Goal: Task Accomplishment & Management: Use online tool/utility

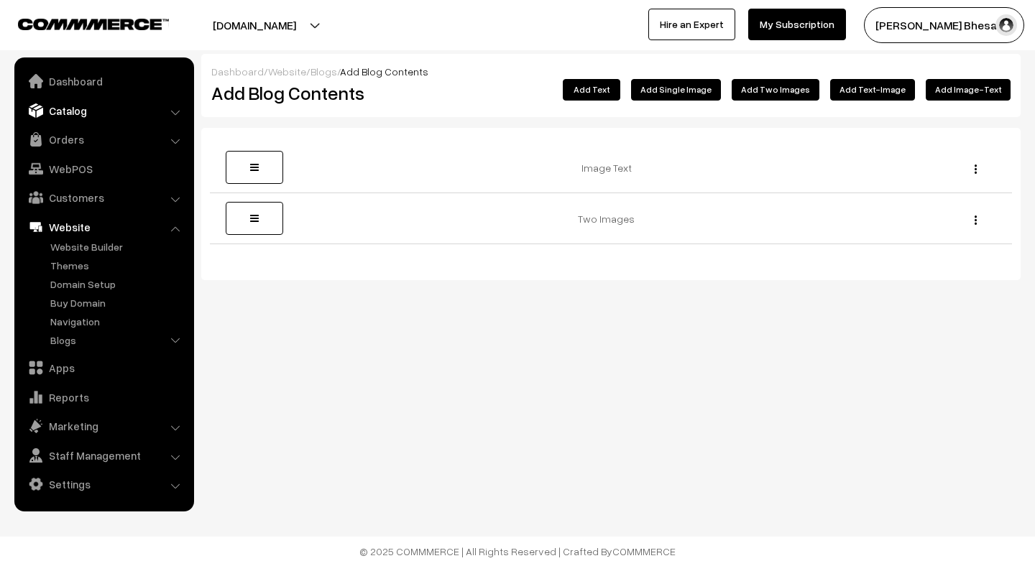
click at [80, 111] on link "Catalog" at bounding box center [103, 111] width 171 height 26
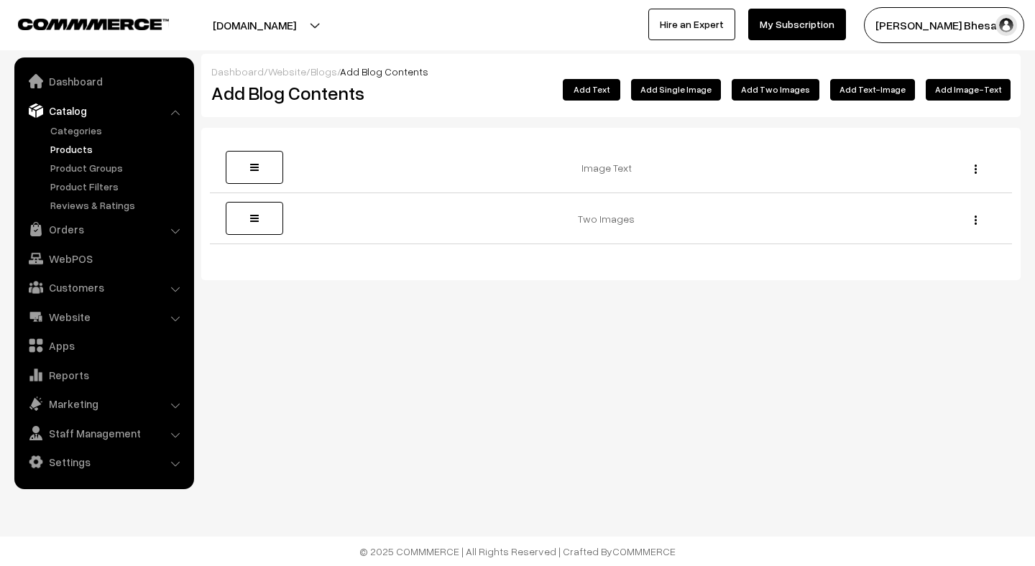
click at [74, 149] on link "Products" at bounding box center [118, 149] width 142 height 15
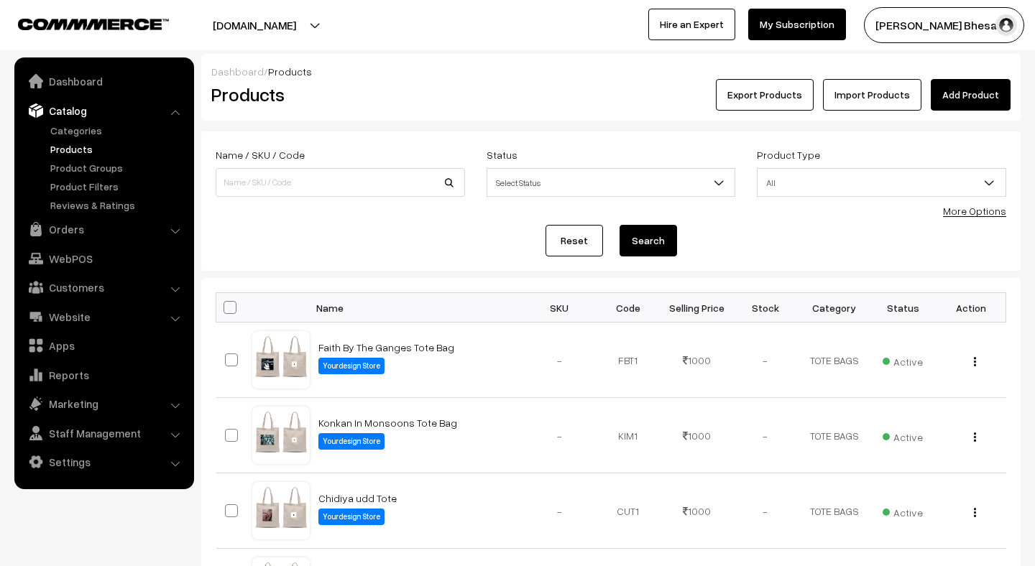
click at [777, 107] on button "Export Products" at bounding box center [765, 95] width 98 height 32
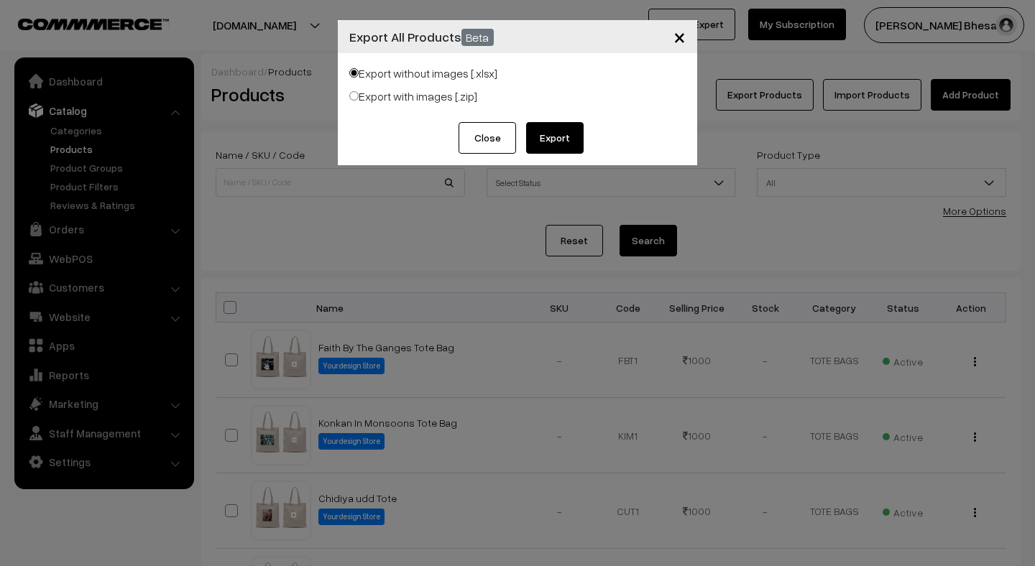
click at [681, 40] on span "×" at bounding box center [679, 36] width 12 height 27
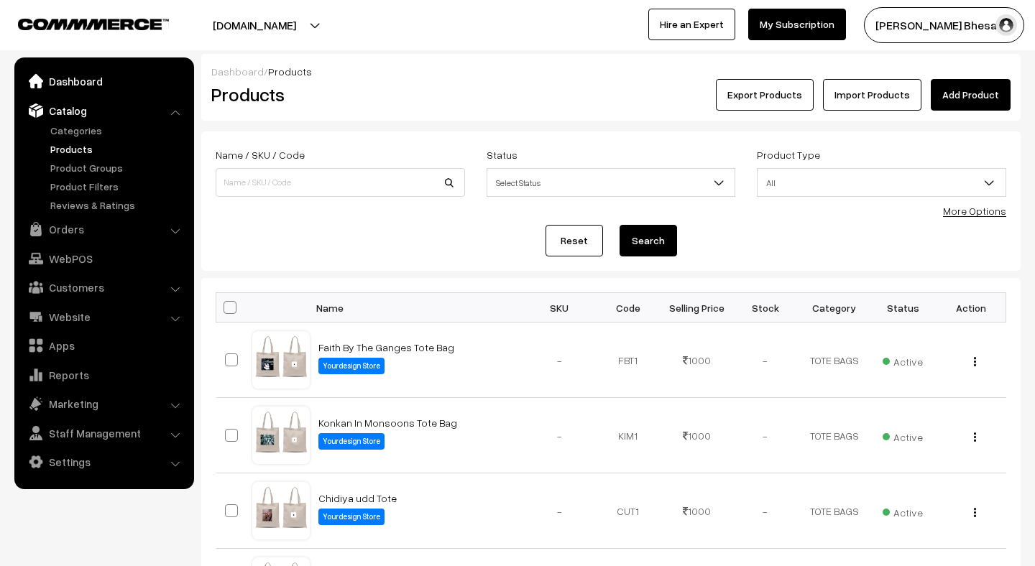
click at [59, 75] on link "Dashboard" at bounding box center [103, 81] width 171 height 26
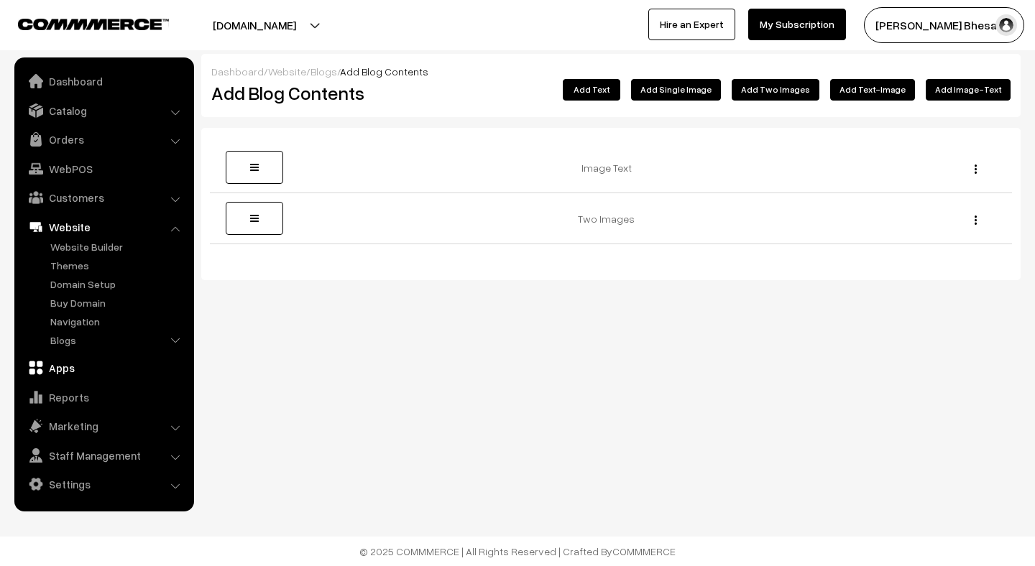
click at [77, 368] on link "Apps" at bounding box center [103, 368] width 171 height 26
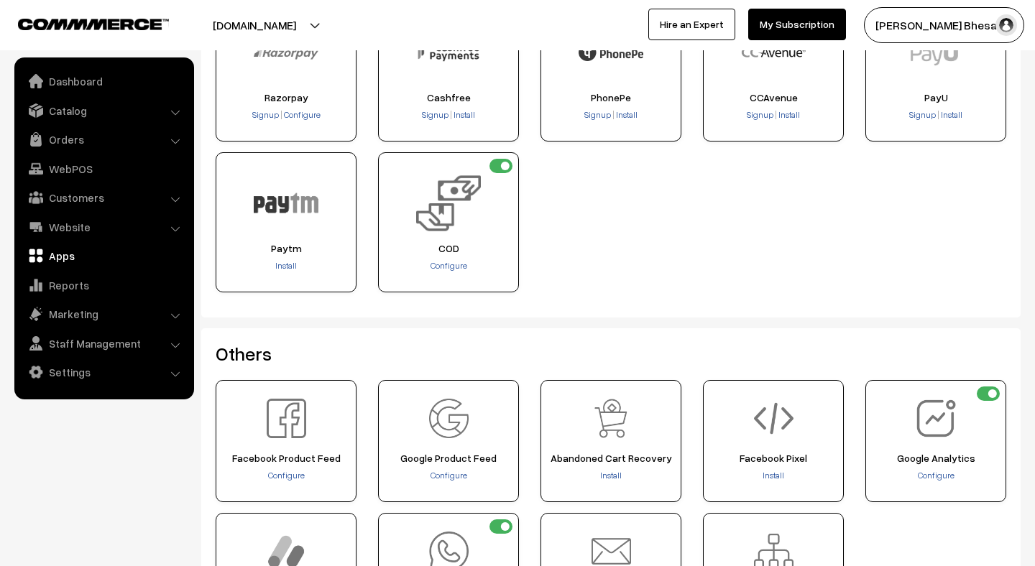
scroll to position [520, 0]
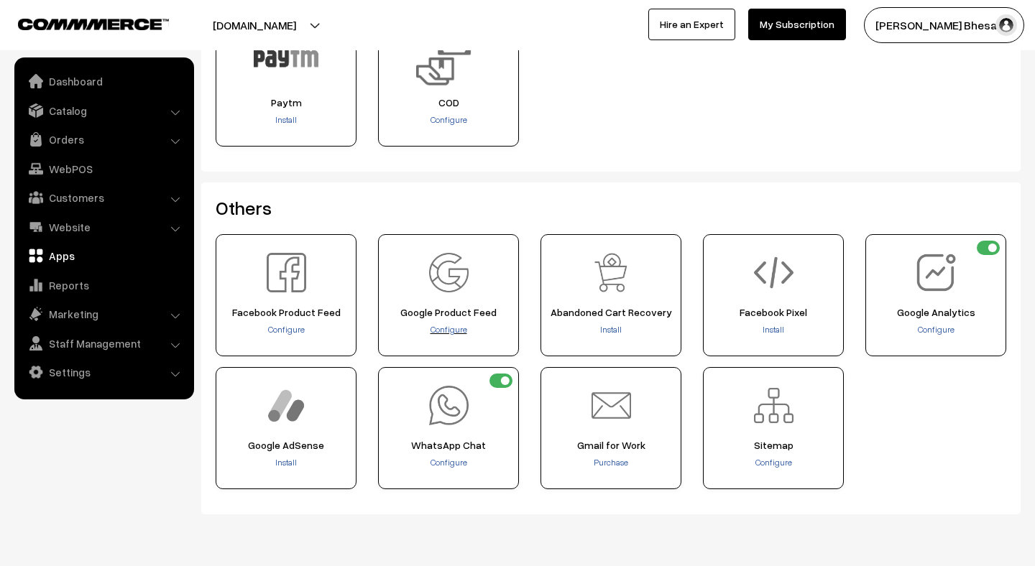
click at [439, 328] on span "Configure" at bounding box center [448, 329] width 37 height 11
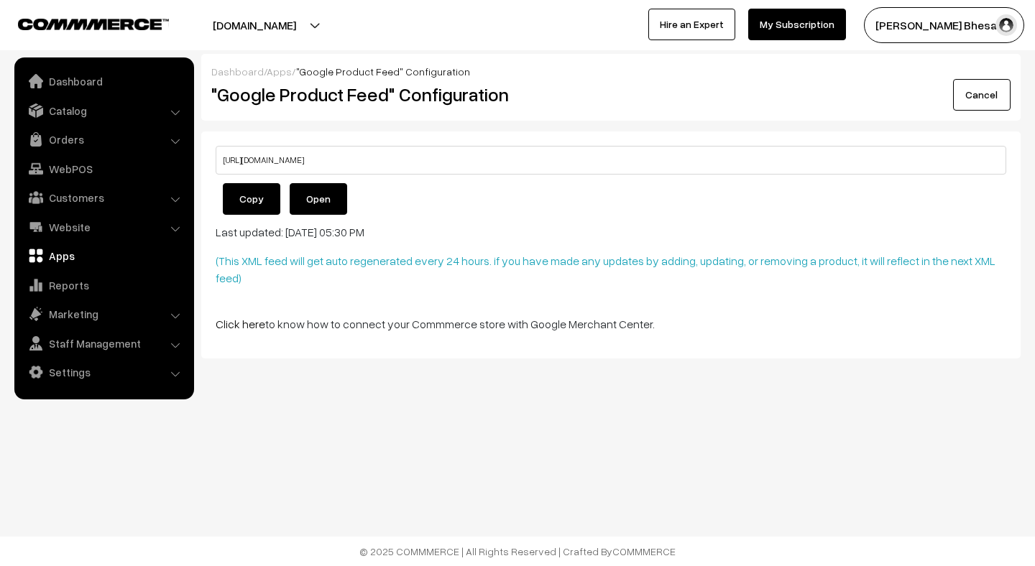
click at [246, 202] on button "Copy" at bounding box center [251, 199] width 57 height 32
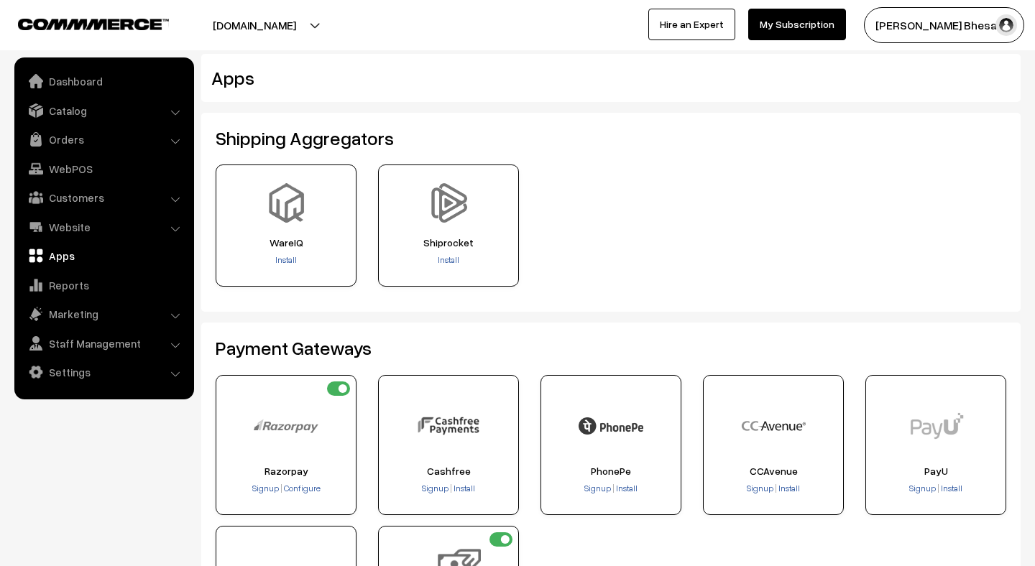
scroll to position [520, 0]
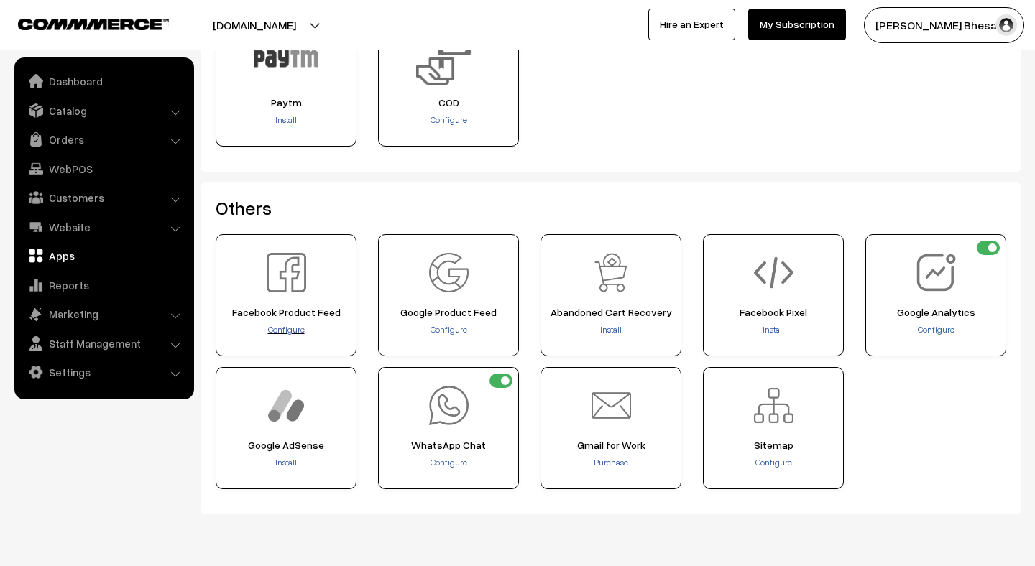
click at [284, 327] on span "Configure" at bounding box center [286, 329] width 37 height 11
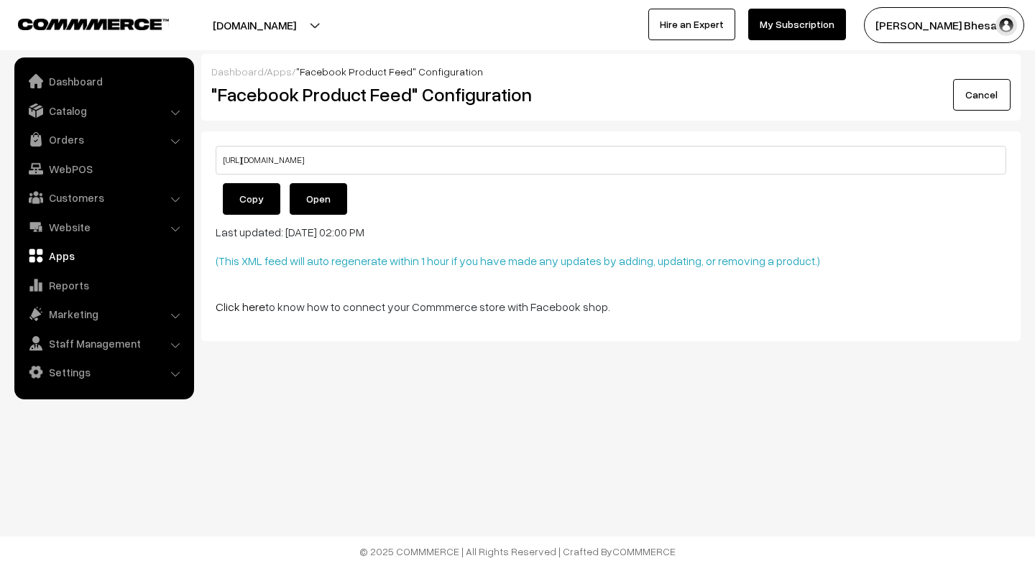
click at [257, 198] on button "Copy" at bounding box center [251, 199] width 57 height 32
click at [517, 300] on p "Click here to know how to connect your Commmerce store with Facebook shop." at bounding box center [611, 306] width 790 height 17
click at [249, 305] on link "Click here" at bounding box center [241, 307] width 50 height 14
